Goal: Task Accomplishment & Management: Use online tool/utility

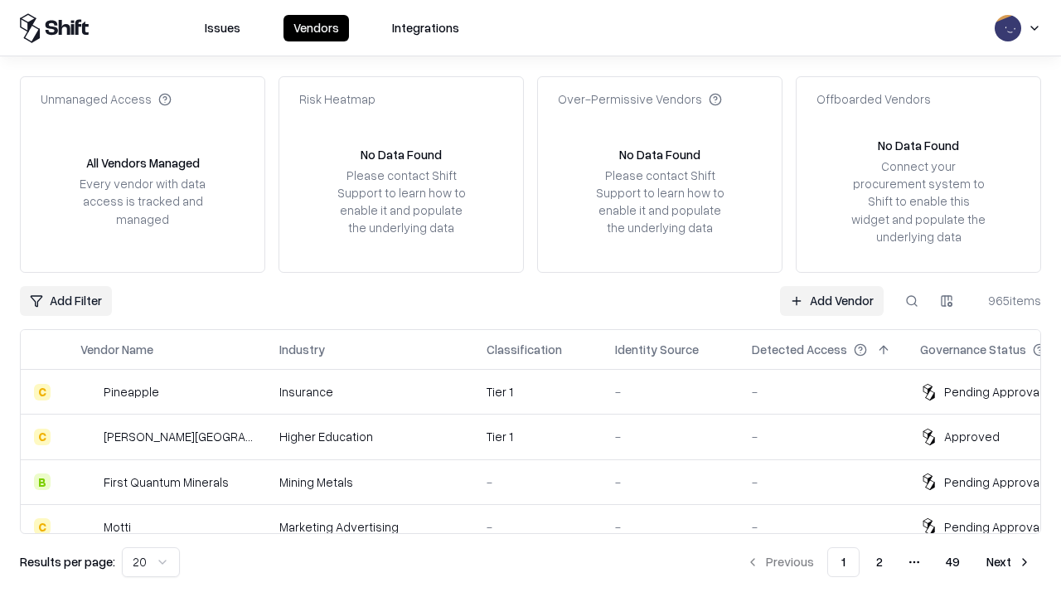
click at [832, 300] on link "Add Vendor" at bounding box center [832, 301] width 104 height 30
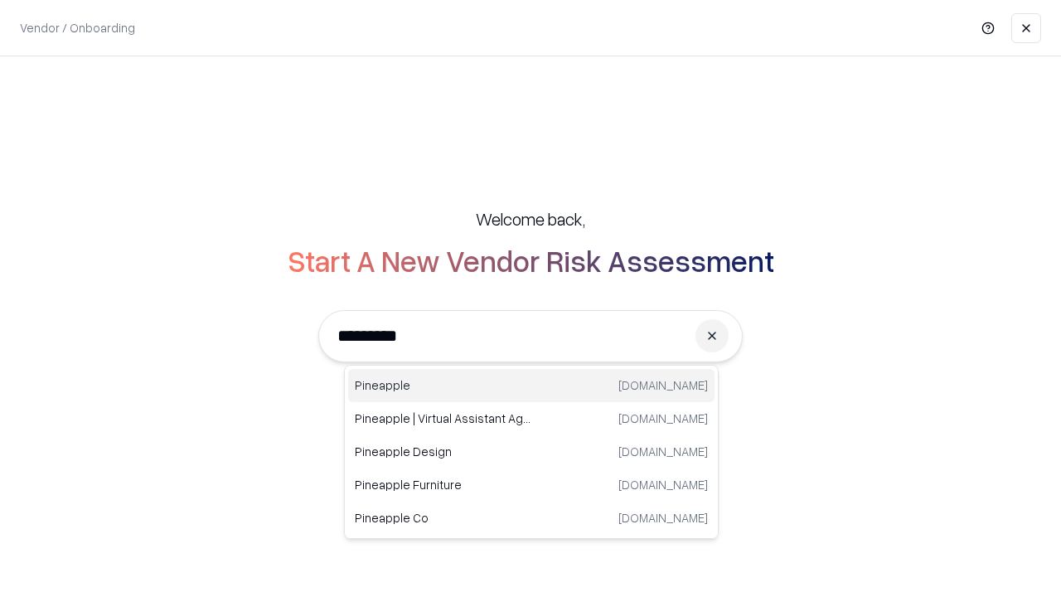
click at [532, 386] on div "Pineapple [DOMAIN_NAME]" at bounding box center [531, 385] width 367 height 33
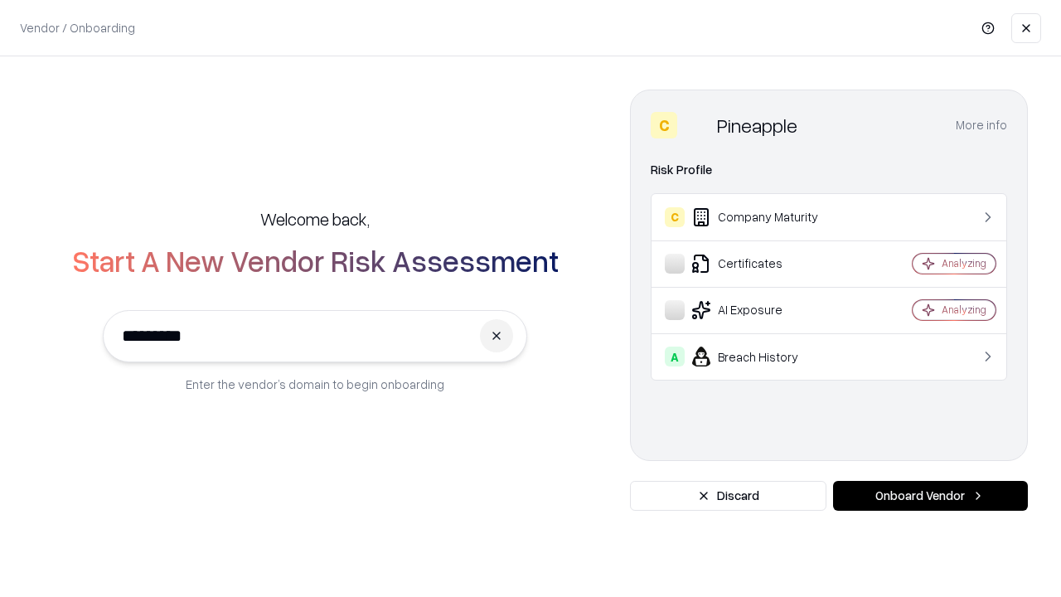
type input "*********"
click at [930, 496] on button "Onboard Vendor" at bounding box center [930, 496] width 195 height 30
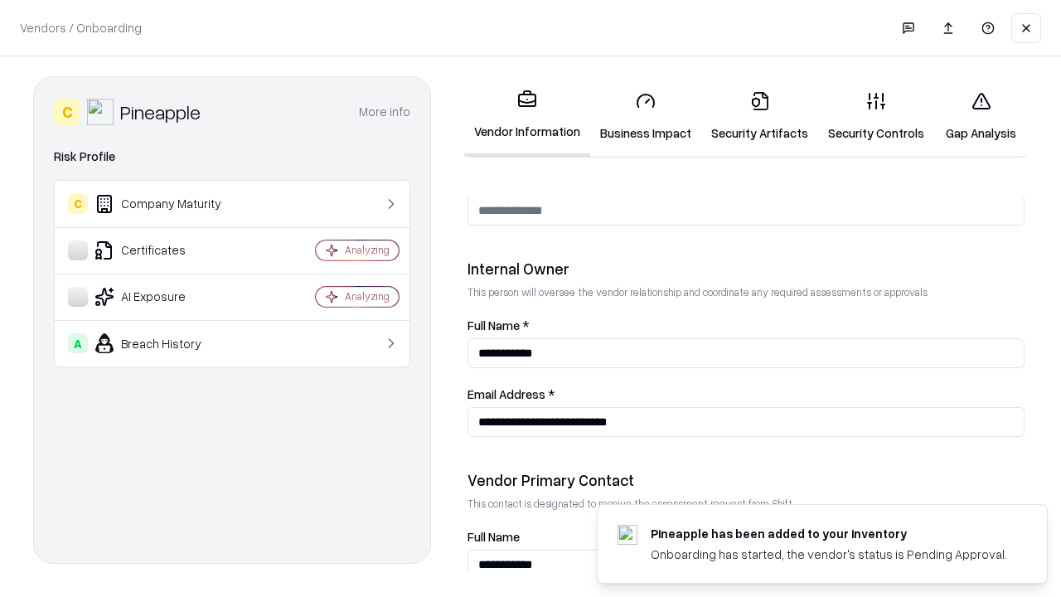
scroll to position [859, 0]
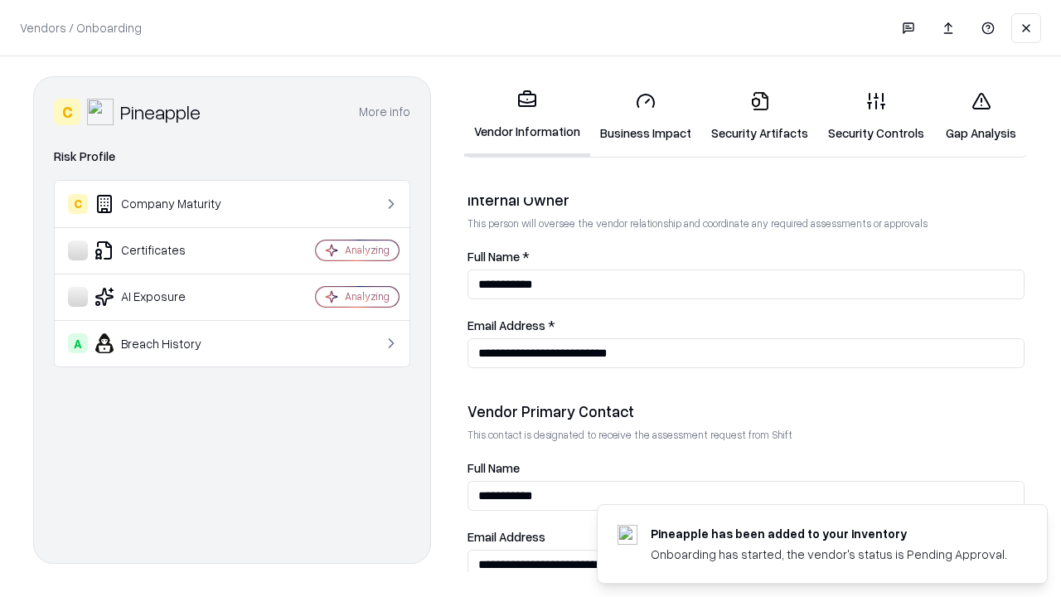
click at [646, 116] on link "Business Impact" at bounding box center [645, 116] width 111 height 77
click at [981, 116] on link "Gap Analysis" at bounding box center [982, 116] width 94 height 77
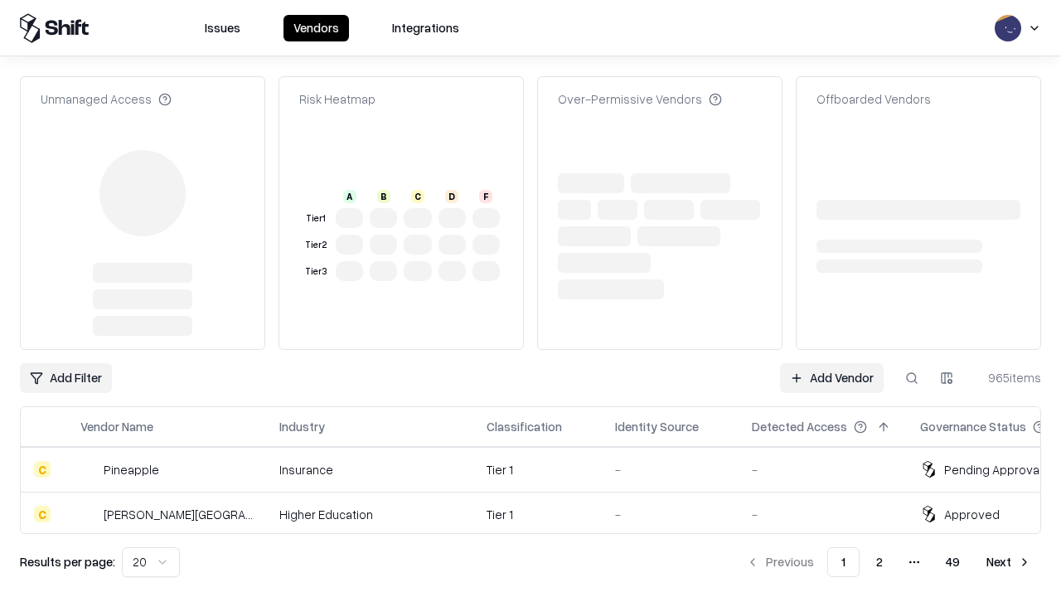
click at [832, 363] on link "Add Vendor" at bounding box center [832, 378] width 104 height 30
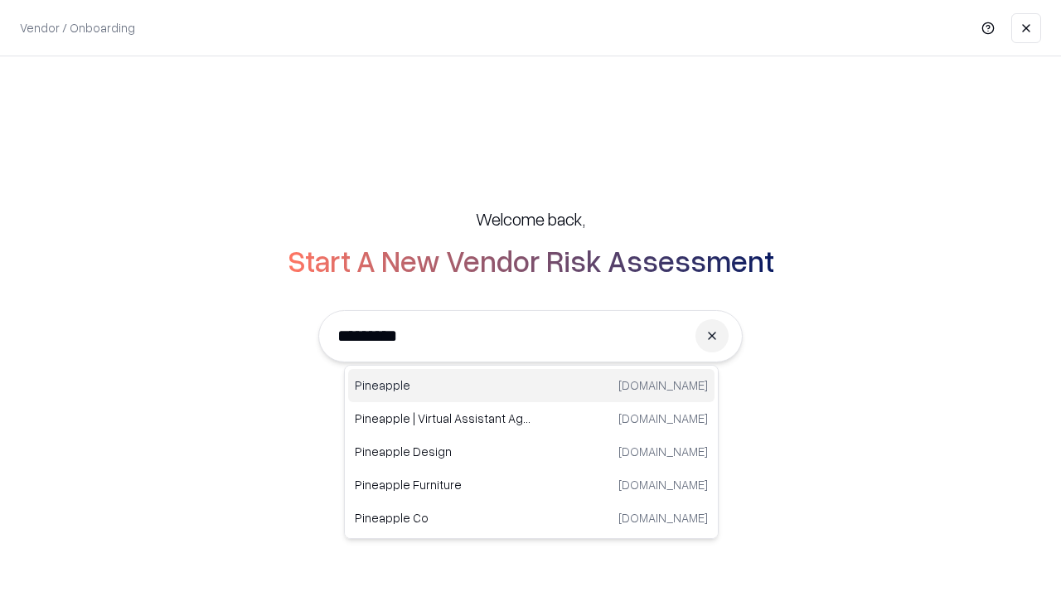
click at [532, 386] on div "Pineapple [DOMAIN_NAME]" at bounding box center [531, 385] width 367 height 33
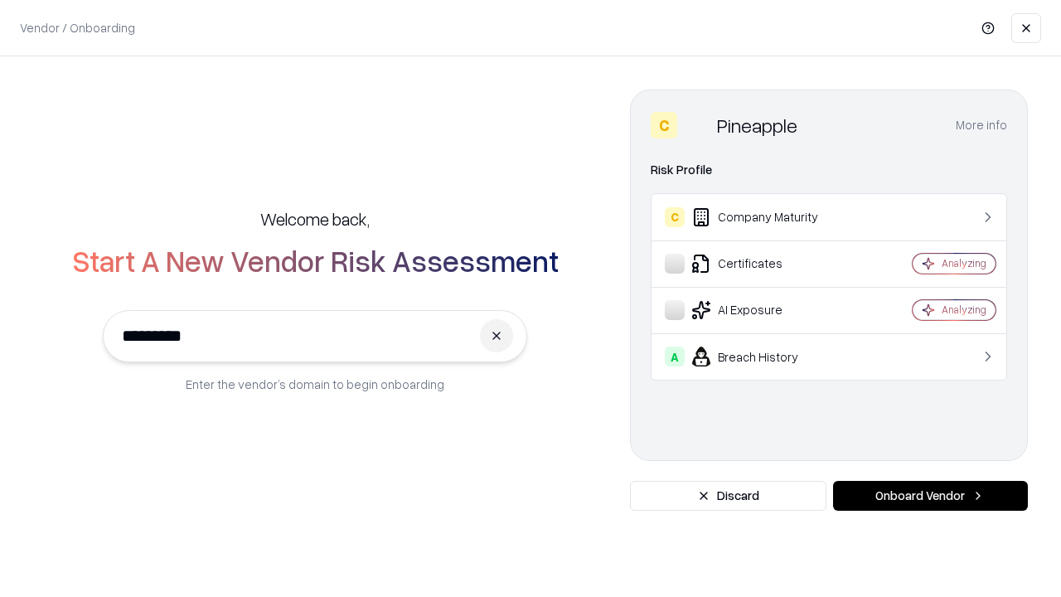
type input "*********"
click at [930, 496] on button "Onboard Vendor" at bounding box center [930, 496] width 195 height 30
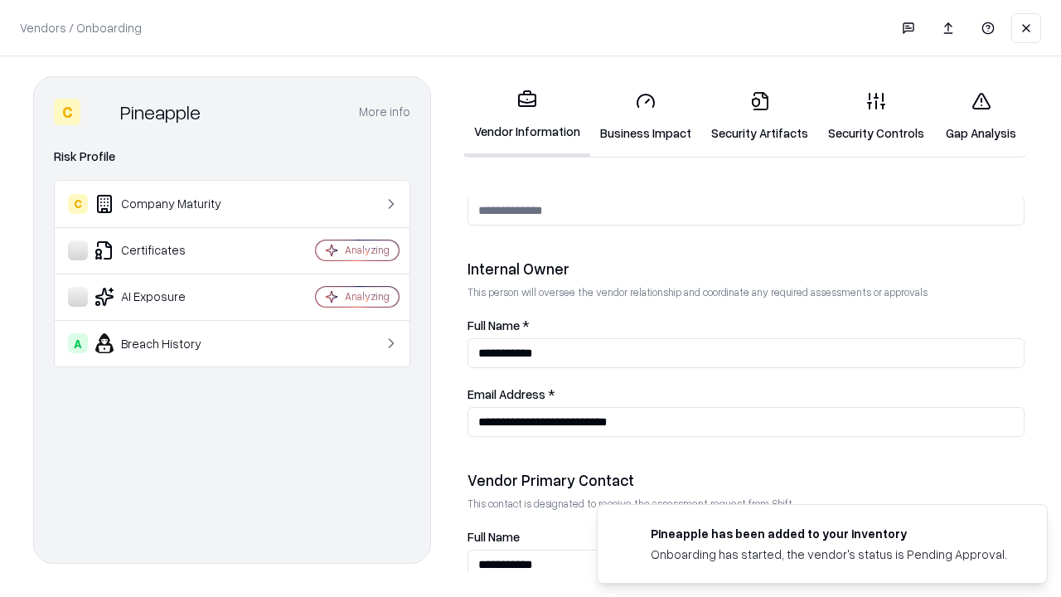
scroll to position [859, 0]
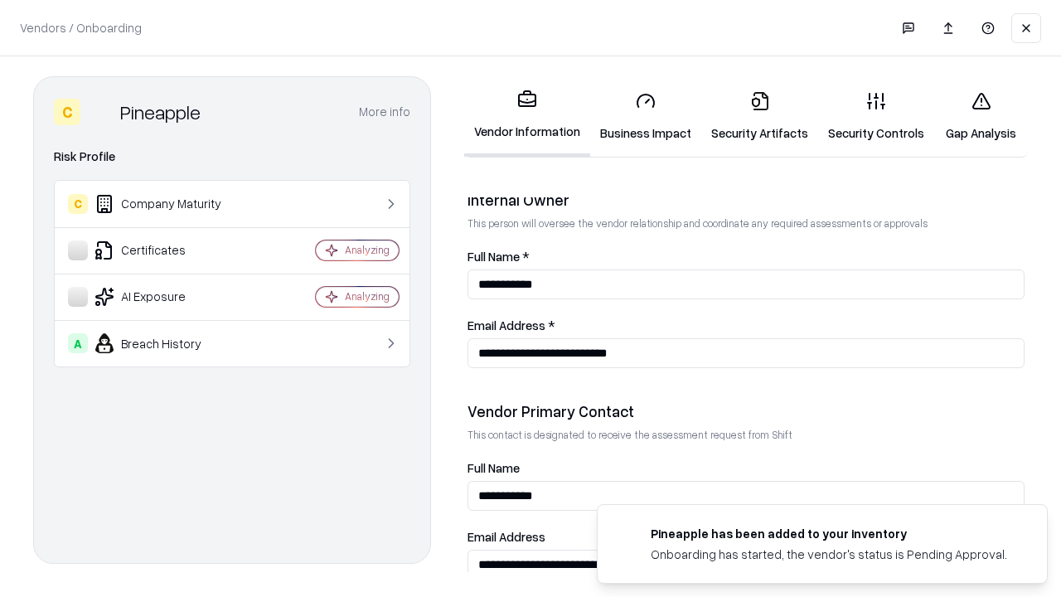
click at [981, 116] on link "Gap Analysis" at bounding box center [982, 116] width 94 height 77
